Goal: Task Accomplishment & Management: Manage account settings

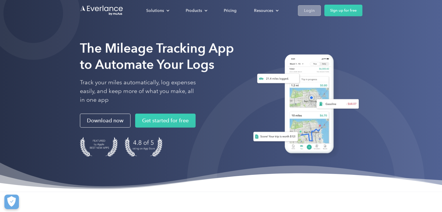
click at [307, 10] on div "Login" at bounding box center [309, 10] width 11 height 7
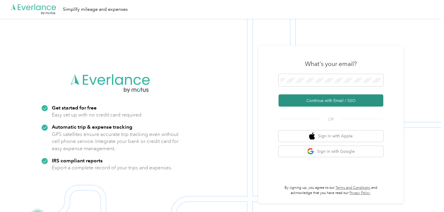
click at [331, 100] on button "Continue with Email / SSO" at bounding box center [330, 101] width 105 height 12
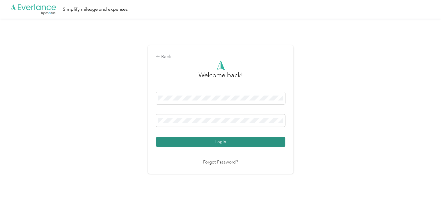
click at [228, 140] on button "Login" at bounding box center [220, 142] width 129 height 10
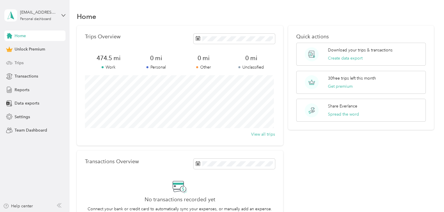
click at [28, 63] on div "Trips" at bounding box center [34, 63] width 61 height 10
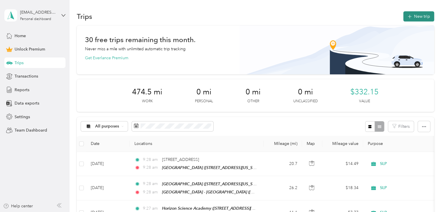
click at [408, 17] on icon "button" at bounding box center [409, 17] width 4 height 4
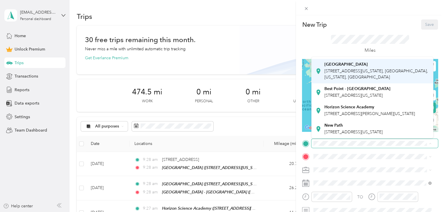
scroll to position [50, 0]
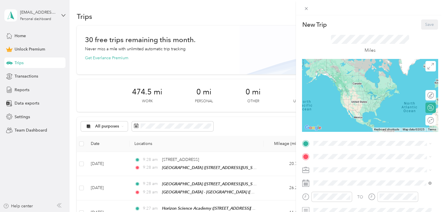
click at [359, 111] on div "[GEOGRAPHIC_DATA] [STREET_ADDRESS][PERSON_NAME][US_STATE]" at bounding box center [369, 109] width 90 height 12
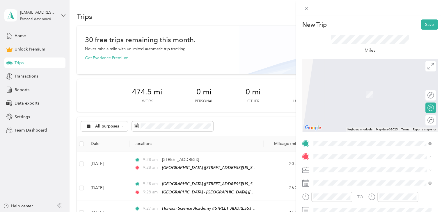
click at [359, 131] on span "[STREET_ADDRESS][US_STATE], [GEOGRAPHIC_DATA], [US_STATE], [GEOGRAPHIC_DATA]" at bounding box center [376, 128] width 104 height 11
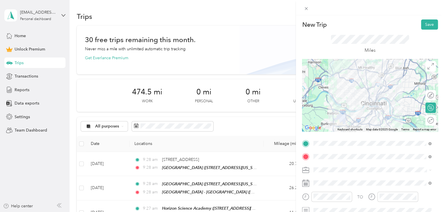
click at [339, 172] on span at bounding box center [374, 169] width 127 height 9
click at [325, 111] on ol "Work Personal SLP Other Charity Medical Moving Commute" at bounding box center [372, 123] width 122 height 81
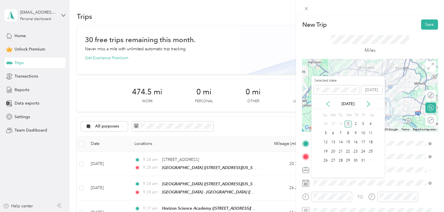
click at [328, 106] on icon at bounding box center [327, 103] width 3 height 5
click at [356, 152] on div "21" at bounding box center [356, 151] width 8 height 7
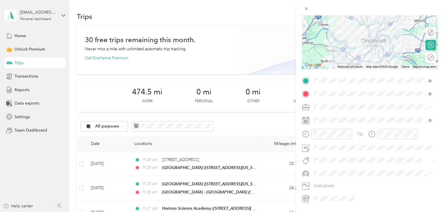
scroll to position [79, 0]
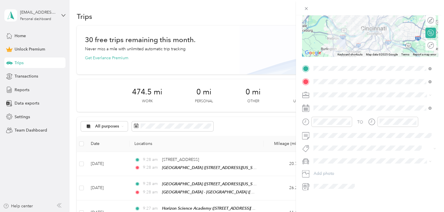
click at [317, 117] on li "SLP" at bounding box center [372, 121] width 122 height 10
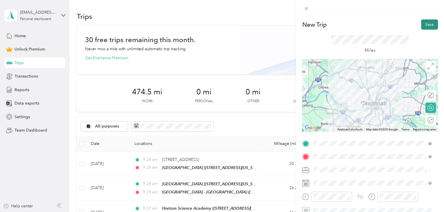
click at [425, 26] on button "Save" at bounding box center [429, 24] width 17 height 10
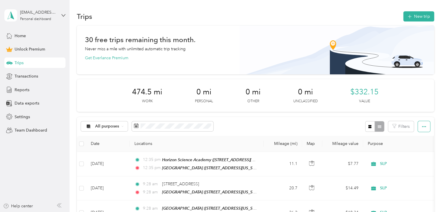
click at [418, 122] on button "button" at bounding box center [424, 126] width 12 height 11
click at [414, 18] on button "New trip" at bounding box center [418, 16] width 31 height 10
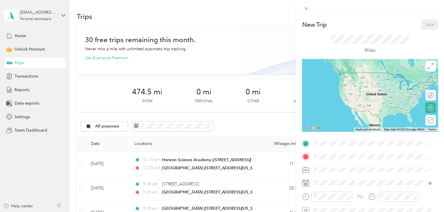
click at [345, 112] on span "[STREET_ADDRESS][US_STATE], [GEOGRAPHIC_DATA], [US_STATE], [GEOGRAPHIC_DATA]" at bounding box center [376, 114] width 104 height 11
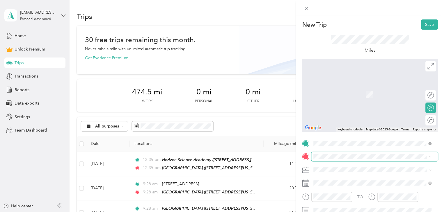
click at [338, 160] on span at bounding box center [374, 156] width 127 height 9
click at [347, 145] on strong "Best Point - [GEOGRAPHIC_DATA]" at bounding box center [357, 142] width 66 height 5
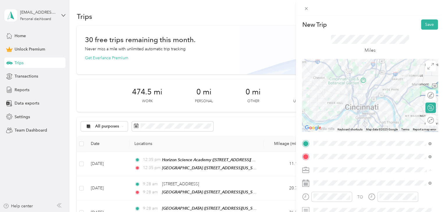
click at [320, 109] on span "SLP" at bounding box center [318, 108] width 7 height 5
click at [425, 122] on div at bounding box center [427, 120] width 12 height 6
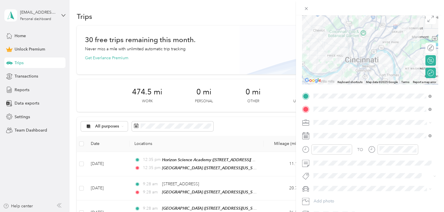
scroll to position [51, 0]
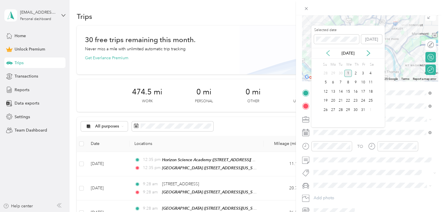
click at [328, 52] on icon at bounding box center [328, 53] width 6 height 6
click at [340, 109] on div "26" at bounding box center [341, 109] width 8 height 7
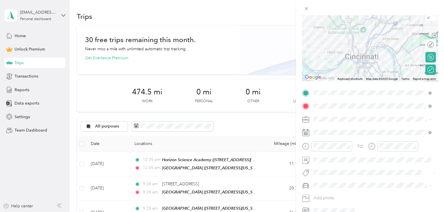
scroll to position [0, 0]
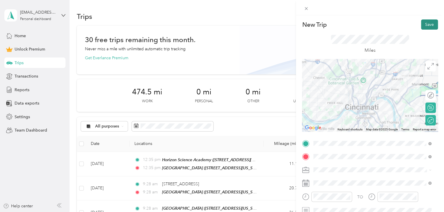
click at [421, 27] on button "Save" at bounding box center [429, 24] width 17 height 10
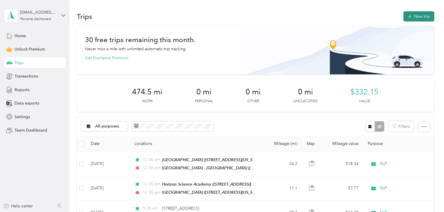
click at [406, 17] on icon "button" at bounding box center [409, 16] width 7 height 7
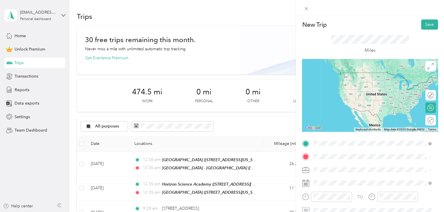
click at [363, 73] on strong "Horizon Science Academy" at bounding box center [349, 74] width 50 height 5
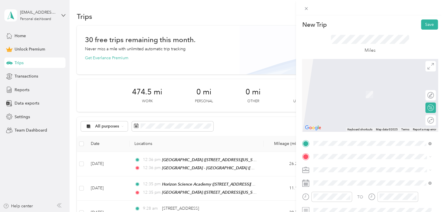
click at [350, 90] on strong "[GEOGRAPHIC_DATA]" at bounding box center [345, 87] width 43 height 5
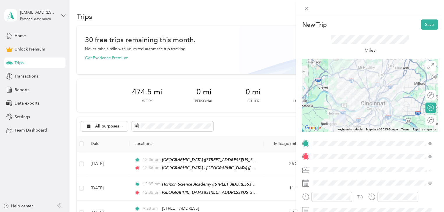
click at [331, 111] on li "SLP" at bounding box center [372, 109] width 122 height 10
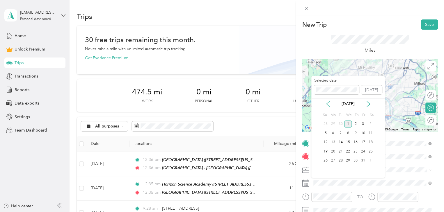
click at [325, 105] on icon at bounding box center [328, 104] width 6 height 6
click at [355, 159] on div "28" at bounding box center [356, 160] width 8 height 7
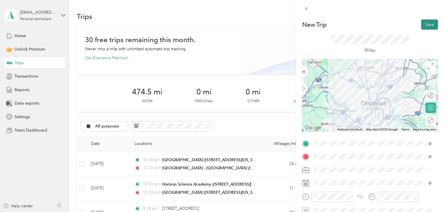
click at [427, 25] on button "Save" at bounding box center [429, 24] width 17 height 10
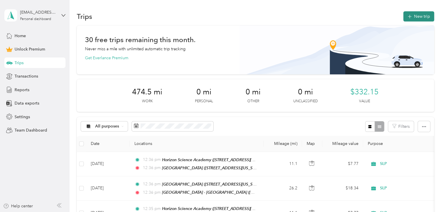
click at [404, 18] on button "New trip" at bounding box center [418, 16] width 31 height 10
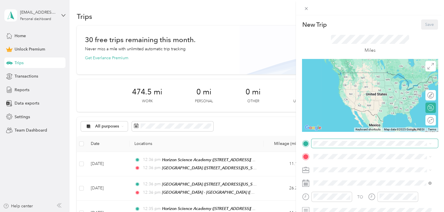
click at [328, 139] on span at bounding box center [374, 143] width 127 height 9
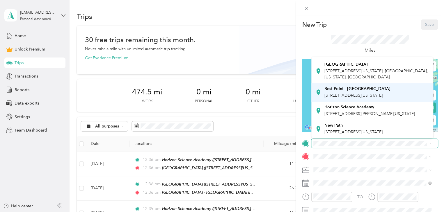
scroll to position [51, 0]
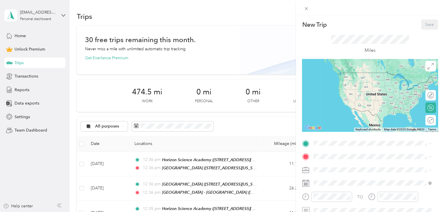
click at [342, 115] on div "[GEOGRAPHIC_DATA] [STREET_ADDRESS][PERSON_NAME][US_STATE]" at bounding box center [369, 111] width 90 height 12
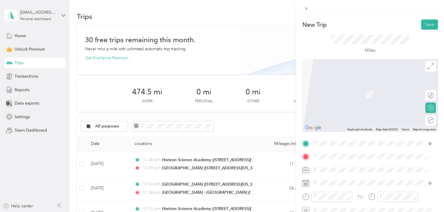
click at [340, 94] on span "[STREET_ADDRESS][GEOGRAPHIC_DATA][US_STATE], [GEOGRAPHIC_DATA], [US_STATE], [GE…" at bounding box center [374, 100] width 101 height 17
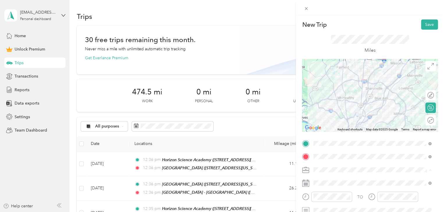
click at [328, 109] on div "SLP" at bounding box center [372, 109] width 114 height 6
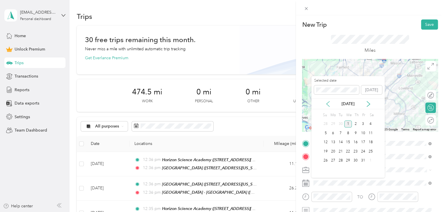
click at [329, 105] on icon at bounding box center [328, 104] width 6 height 6
click at [345, 124] on div "3" at bounding box center [348, 124] width 8 height 7
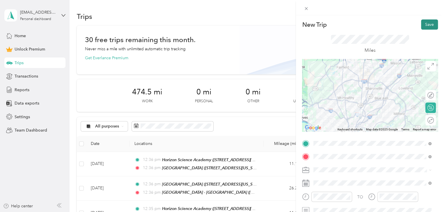
click at [423, 26] on button "Save" at bounding box center [429, 24] width 17 height 10
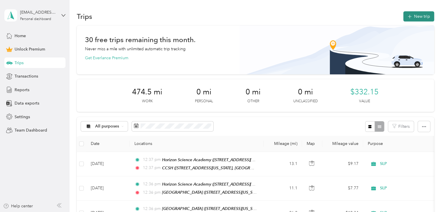
click at [409, 17] on icon "button" at bounding box center [409, 16] width 7 height 7
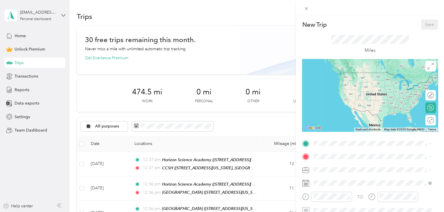
click at [350, 111] on span "[STREET_ADDRESS][US_STATE], [GEOGRAPHIC_DATA], [US_STATE], [GEOGRAPHIC_DATA]" at bounding box center [376, 114] width 104 height 11
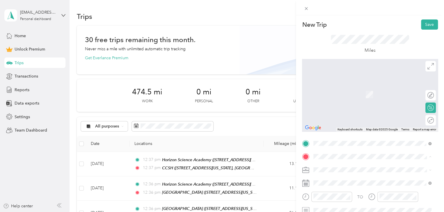
click at [348, 145] on strong "Best Point - [GEOGRAPHIC_DATA]" at bounding box center [357, 142] width 66 height 5
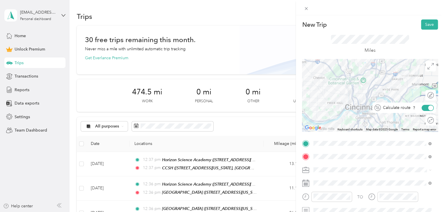
click at [428, 110] on div at bounding box center [430, 107] width 5 height 5
click at [426, 110] on div at bounding box center [427, 108] width 12 height 6
click at [426, 122] on div "Round trip" at bounding box center [413, 120] width 40 height 6
click at [426, 122] on div at bounding box center [427, 120] width 12 height 6
click at [344, 173] on span at bounding box center [374, 169] width 127 height 9
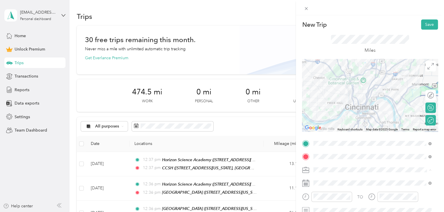
click at [329, 110] on div "SLP" at bounding box center [372, 109] width 114 height 6
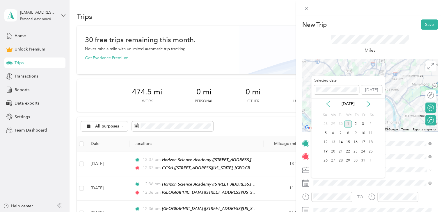
click at [327, 106] on icon at bounding box center [328, 104] width 6 height 6
click at [338, 132] on div "9" at bounding box center [341, 133] width 8 height 7
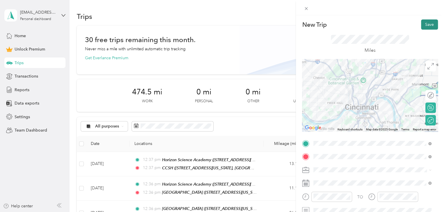
click at [425, 22] on button "Save" at bounding box center [429, 24] width 17 height 10
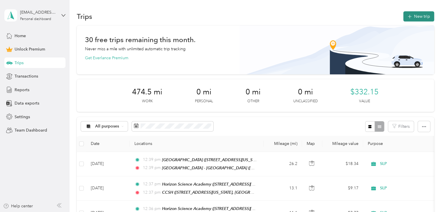
click at [415, 19] on button "New trip" at bounding box center [418, 16] width 31 height 10
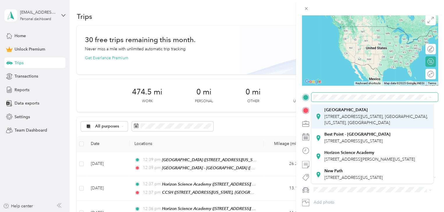
scroll to position [45, 0]
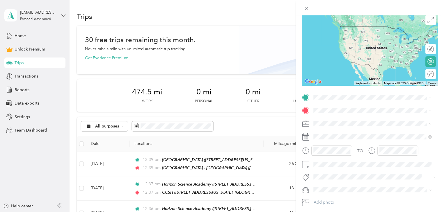
click at [341, 157] on div "[GEOGRAPHIC_DATA] [STREET_ADDRESS][PERSON_NAME][US_STATE]" at bounding box center [369, 156] width 90 height 12
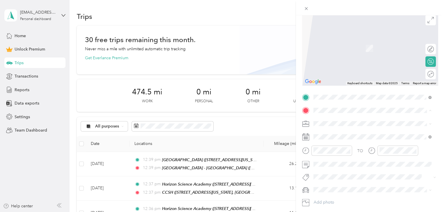
click at [333, 140] on span "[STREET_ADDRESS][GEOGRAPHIC_DATA][US_STATE], [GEOGRAPHIC_DATA], [US_STATE], [GE…" at bounding box center [374, 146] width 101 height 17
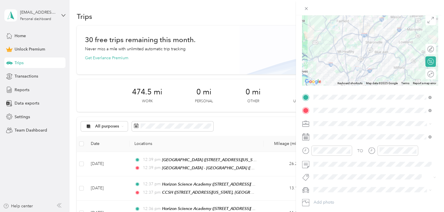
click at [334, 127] on span at bounding box center [374, 123] width 127 height 9
click at [321, 154] on span "SLP" at bounding box center [318, 153] width 7 height 5
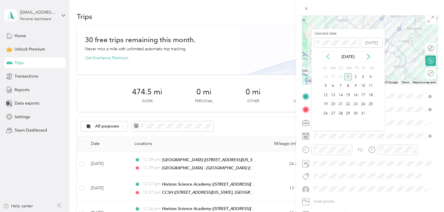
click at [328, 56] on icon at bounding box center [328, 57] width 6 height 6
click at [348, 87] on div "10" at bounding box center [348, 86] width 8 height 7
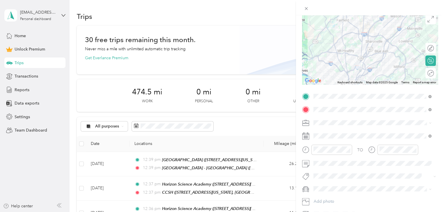
scroll to position [0, 0]
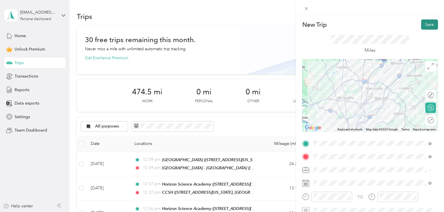
click at [422, 26] on button "Save" at bounding box center [429, 24] width 17 height 10
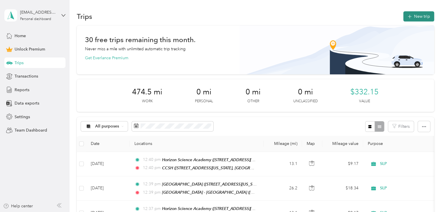
click at [412, 20] on button "New trip" at bounding box center [418, 16] width 31 height 10
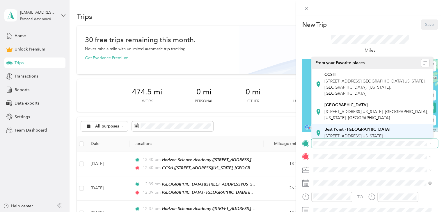
scroll to position [59, 0]
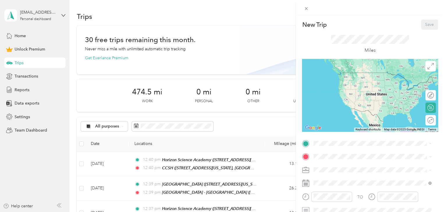
click at [338, 111] on span "[STREET_ADDRESS][PERSON_NAME][US_STATE]" at bounding box center [369, 113] width 90 height 5
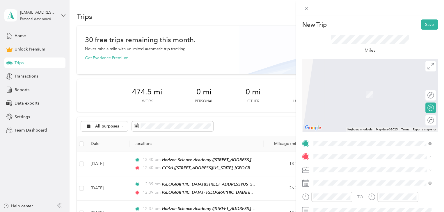
click at [338, 125] on span "[STREET_ADDRESS][US_STATE], [GEOGRAPHIC_DATA], [US_STATE], [GEOGRAPHIC_DATA]" at bounding box center [376, 128] width 104 height 11
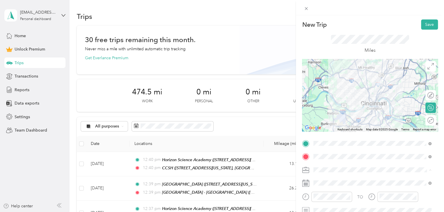
click at [318, 108] on span "SLP" at bounding box center [318, 108] width 7 height 5
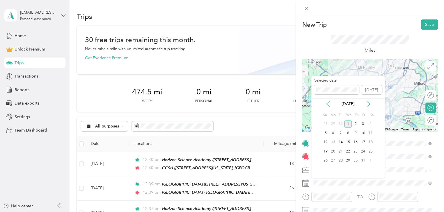
click at [327, 104] on icon at bounding box center [328, 104] width 6 height 6
click at [356, 133] on div "11" at bounding box center [356, 133] width 8 height 7
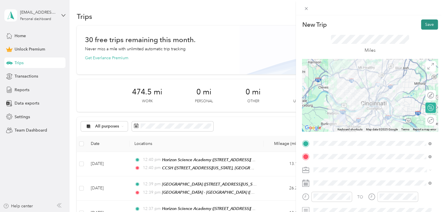
click at [422, 22] on button "Save" at bounding box center [429, 24] width 17 height 10
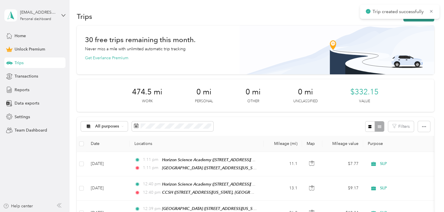
click at [411, 21] on button "New trip" at bounding box center [418, 16] width 31 height 10
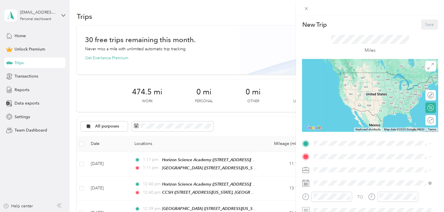
click at [341, 105] on strong "Horizon Science Academy" at bounding box center [349, 107] width 50 height 5
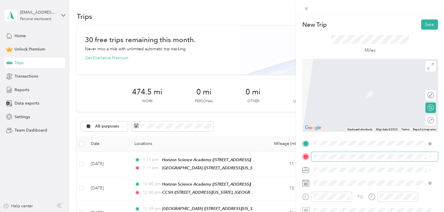
click at [331, 161] on span at bounding box center [374, 156] width 127 height 9
click at [335, 95] on span "[STREET_ADDRESS][GEOGRAPHIC_DATA][US_STATE], [GEOGRAPHIC_DATA], [US_STATE], [GE…" at bounding box center [374, 100] width 101 height 17
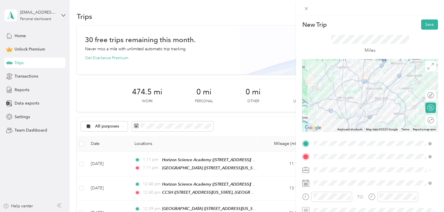
click at [326, 110] on div "SLP" at bounding box center [372, 109] width 114 height 6
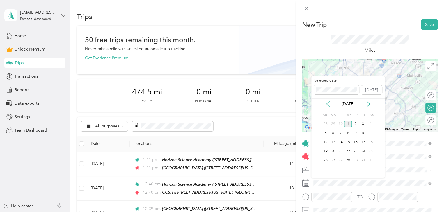
click at [326, 105] on icon at bounding box center [328, 104] width 6 height 6
click at [350, 142] on div "17" at bounding box center [348, 142] width 8 height 7
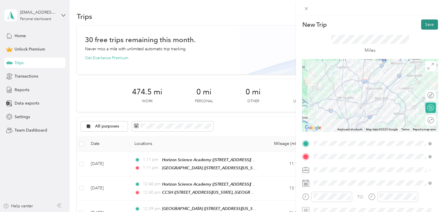
click at [424, 26] on button "Save" at bounding box center [429, 24] width 17 height 10
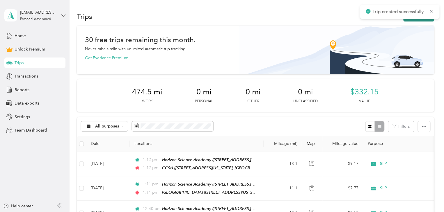
click at [412, 20] on button "New trip" at bounding box center [418, 16] width 31 height 10
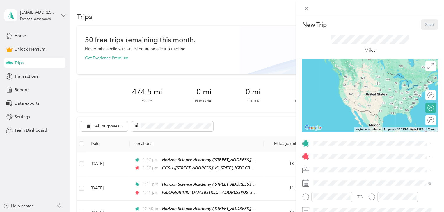
click at [348, 111] on span "[STREET_ADDRESS][PERSON_NAME][US_STATE]" at bounding box center [369, 113] width 90 height 5
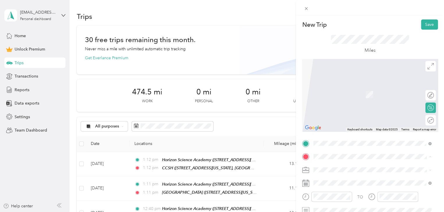
click at [338, 121] on div "[GEOGRAPHIC_DATA] [STREET_ADDRESS][GEOGRAPHIC_DATA][US_STATE], [US_STATE], [GEO…" at bounding box center [376, 125] width 105 height 18
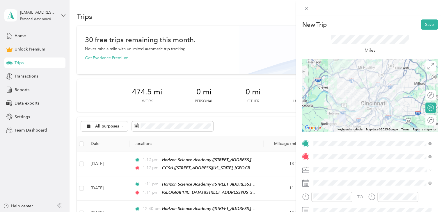
click at [320, 106] on div "SLP" at bounding box center [372, 108] width 114 height 6
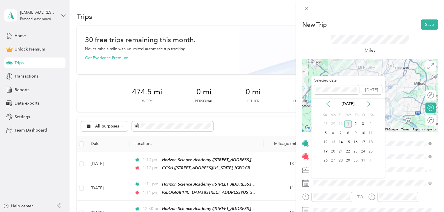
click at [326, 104] on icon at bounding box center [328, 104] width 6 height 6
click at [355, 140] on div "18" at bounding box center [356, 142] width 8 height 7
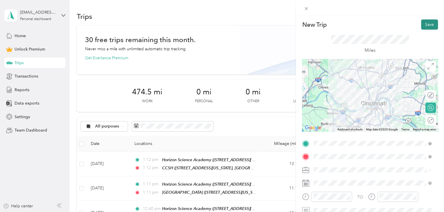
click at [423, 26] on button "Save" at bounding box center [429, 24] width 17 height 10
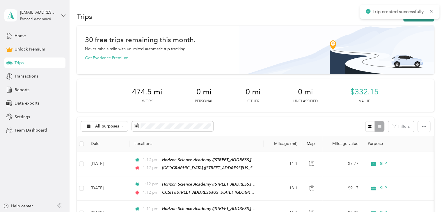
click at [417, 20] on button "New trip" at bounding box center [418, 16] width 31 height 10
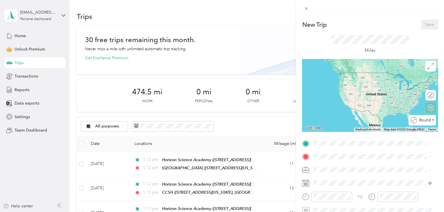
click at [425, 122] on div "Round trip" at bounding box center [425, 120] width 17 height 6
click at [425, 122] on div "Round trip" at bounding box center [411, 120] width 45 height 6
click at [421, 120] on div "Round trip" at bounding box center [411, 120] width 45 height 6
click at [330, 146] on span at bounding box center [374, 143] width 127 height 9
click at [337, 112] on span "[STREET_ADDRESS][US_STATE], [GEOGRAPHIC_DATA], [US_STATE], [GEOGRAPHIC_DATA]" at bounding box center [376, 114] width 104 height 11
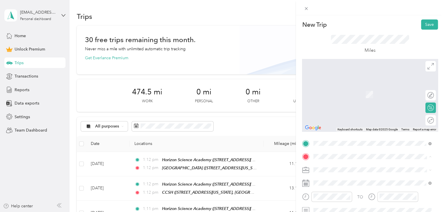
click at [341, 143] on strong "Best Point - [GEOGRAPHIC_DATA]" at bounding box center [357, 142] width 66 height 5
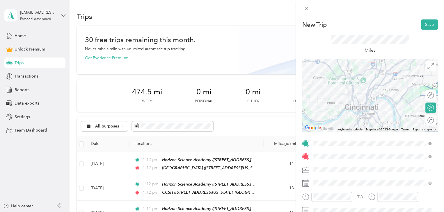
click at [327, 110] on div "SLP" at bounding box center [372, 109] width 114 height 6
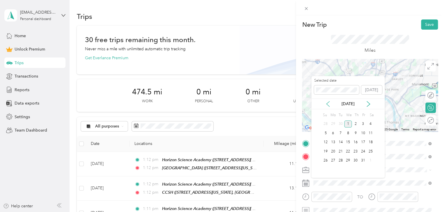
click at [328, 103] on icon at bounding box center [328, 104] width 6 height 6
click at [342, 149] on div "23" at bounding box center [341, 151] width 8 height 7
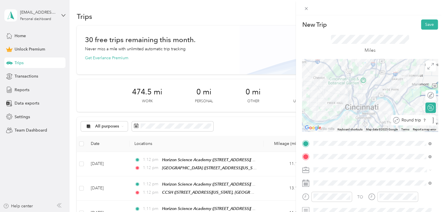
click at [427, 123] on div "Round trip" at bounding box center [416, 120] width 34 height 6
click at [422, 119] on div at bounding box center [424, 120] width 5 height 5
click at [425, 23] on button "Save" at bounding box center [429, 24] width 17 height 10
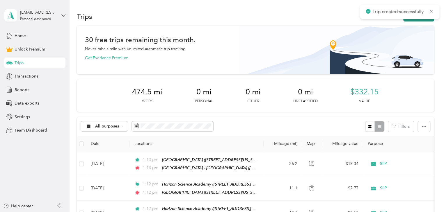
click at [412, 20] on button "New trip" at bounding box center [418, 16] width 31 height 10
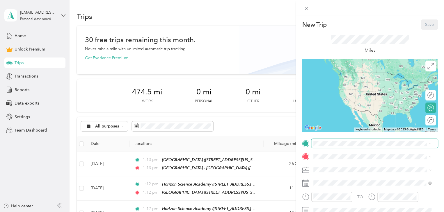
click at [355, 147] on span at bounding box center [374, 143] width 127 height 9
click at [345, 111] on span "[STREET_ADDRESS][PERSON_NAME][US_STATE]" at bounding box center [369, 113] width 90 height 5
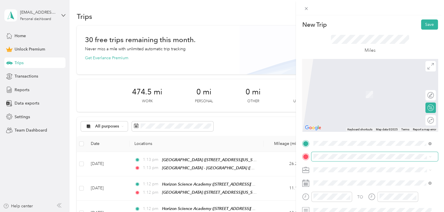
click at [345, 160] on span at bounding box center [374, 156] width 127 height 9
click at [342, 91] on div "CCSH [STREET_ADDRESS][GEOGRAPHIC_DATA][US_STATE], [US_STATE], [GEOGRAPHIC_DATA]" at bounding box center [376, 98] width 105 height 24
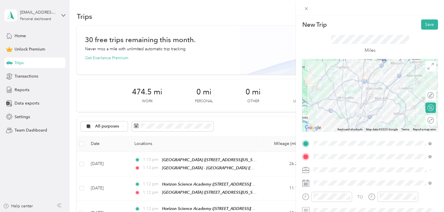
click at [322, 110] on div "SLP" at bounding box center [372, 109] width 114 height 6
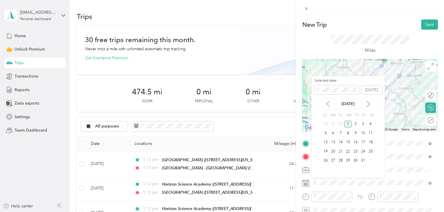
click at [326, 106] on icon at bounding box center [328, 104] width 6 height 6
click at [348, 152] on div "24" at bounding box center [348, 151] width 8 height 7
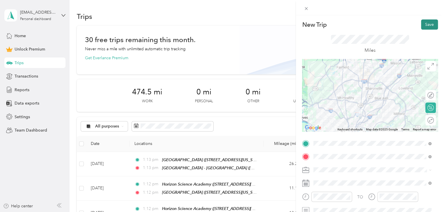
click at [422, 22] on button "Save" at bounding box center [429, 24] width 17 height 10
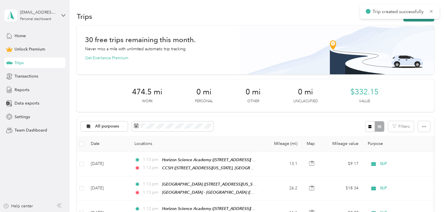
click at [415, 19] on button "New trip" at bounding box center [418, 16] width 31 height 10
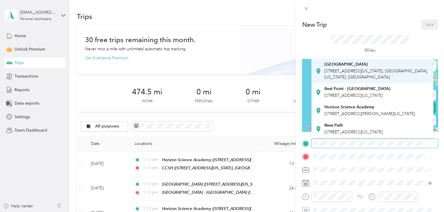
scroll to position [54, 0]
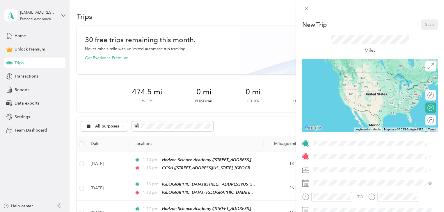
click at [349, 111] on span "[STREET_ADDRESS][PERSON_NAME][US_STATE]" at bounding box center [369, 113] width 90 height 5
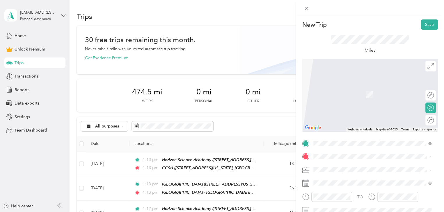
click at [334, 116] on strong "[GEOGRAPHIC_DATA]" at bounding box center [345, 118] width 43 height 5
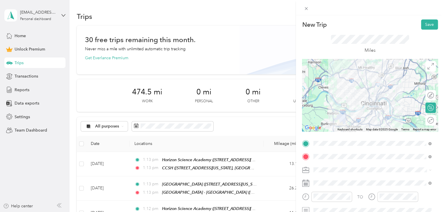
click at [336, 172] on span at bounding box center [374, 169] width 127 height 9
click at [324, 110] on div "SLP" at bounding box center [372, 109] width 114 height 6
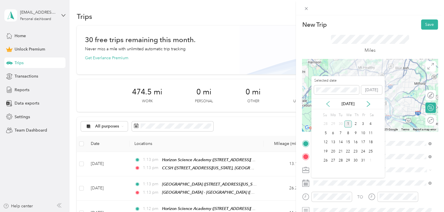
click at [329, 103] on icon at bounding box center [328, 104] width 6 height 6
click at [354, 152] on div "25" at bounding box center [356, 151] width 8 height 7
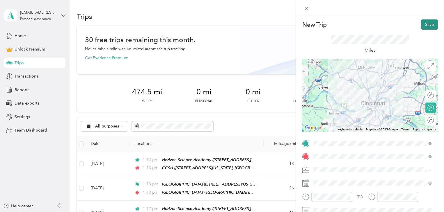
click at [427, 25] on button "Save" at bounding box center [429, 24] width 17 height 10
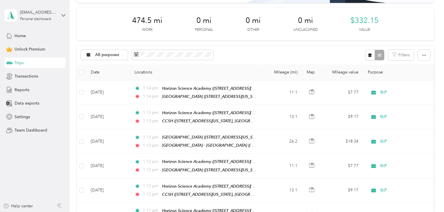
scroll to position [69, 0]
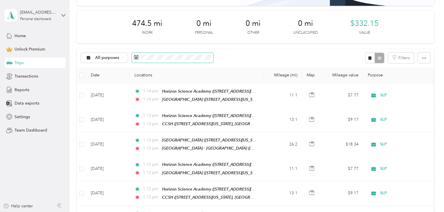
click at [137, 58] on icon at bounding box center [136, 57] width 5 height 5
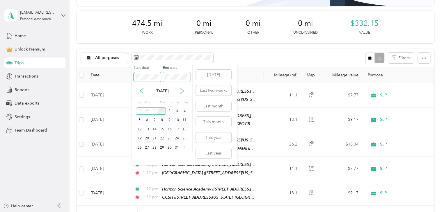
click at [110, 79] on body "[EMAIL_ADDRESS][DOMAIN_NAME] Personal dashboard Home Unlock Premium Trips Trans…" at bounding box center [220, 106] width 441 height 212
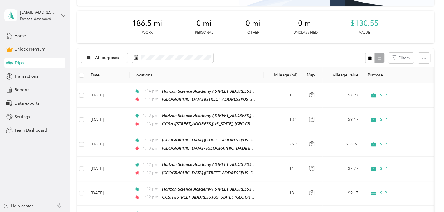
click at [262, 56] on div "All purposes Filters" at bounding box center [255, 58] width 357 height 19
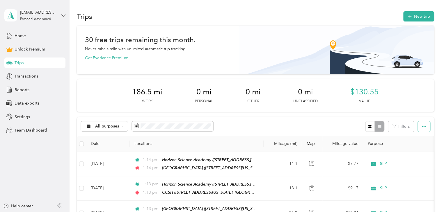
click at [426, 125] on button "button" at bounding box center [424, 126] width 12 height 11
click at [416, 145] on span "Export" at bounding box center [414, 147] width 12 height 5
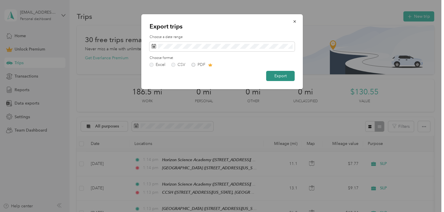
click at [278, 74] on button "Export" at bounding box center [280, 76] width 29 height 10
